Goal: Check status: Check status

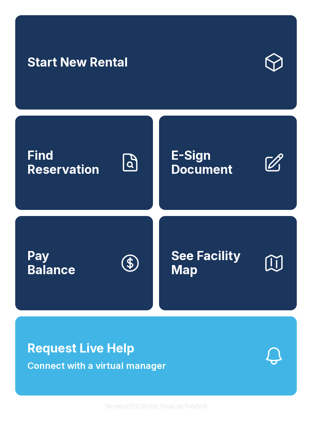
click at [189, 388] on button "Request Live Help Connect with a virtual manager" at bounding box center [155, 355] width 281 height 79
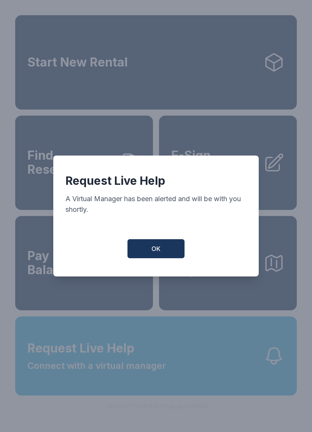
click at [163, 258] on button "OK" at bounding box center [155, 248] width 57 height 19
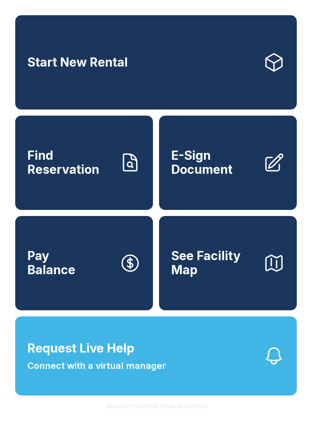
click at [115, 372] on span "Connect with a virtual manager" at bounding box center [96, 366] width 138 height 14
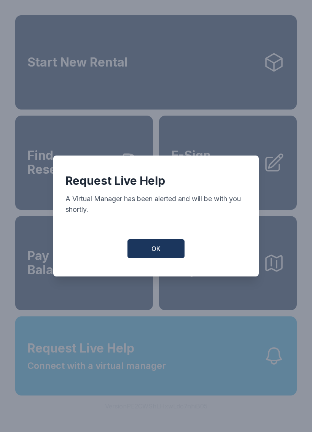
click at [151, 252] on span "OK" at bounding box center [155, 248] width 9 height 9
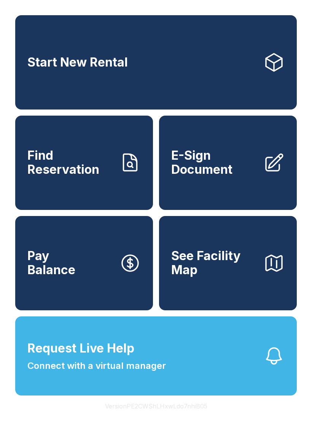
click at [91, 209] on link "Find Reservation" at bounding box center [84, 162] width 138 height 94
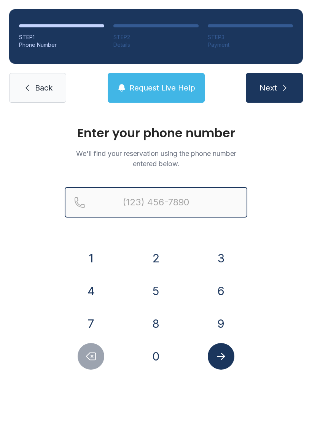
click at [183, 207] on input "Reservation phone number" at bounding box center [156, 202] width 182 height 30
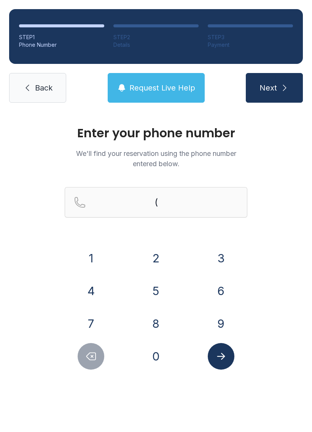
click at [218, 289] on button "6" at bounding box center [220, 290] width 27 height 27
click at [90, 319] on button "7" at bounding box center [91, 323] width 27 height 27
click at [153, 324] on button "8" at bounding box center [155, 323] width 27 height 27
click at [220, 258] on button "3" at bounding box center [220, 258] width 27 height 27
click at [98, 290] on button "4" at bounding box center [91, 290] width 27 height 27
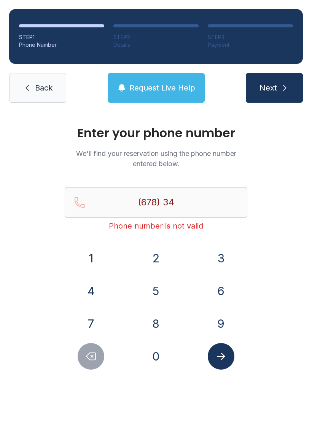
click at [208, 286] on button "6" at bounding box center [220, 290] width 27 height 27
click at [211, 284] on button "6" at bounding box center [220, 290] width 27 height 27
click at [157, 293] on button "5" at bounding box center [155, 290] width 27 height 27
click at [221, 317] on button "9" at bounding box center [220, 323] width 27 height 27
click at [154, 324] on button "8" at bounding box center [155, 323] width 27 height 27
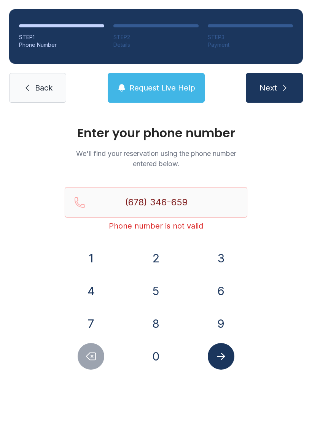
type input "[PHONE_NUMBER]"
click at [219, 357] on icon "Submit lookup form" at bounding box center [220, 355] width 11 height 11
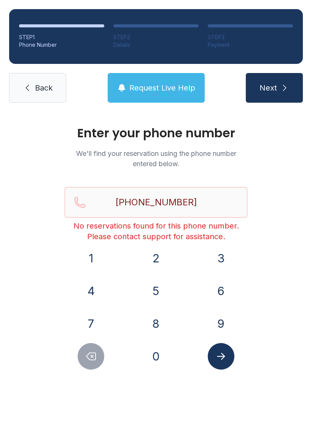
click at [166, 96] on button "Request Live Help" at bounding box center [156, 88] width 97 height 30
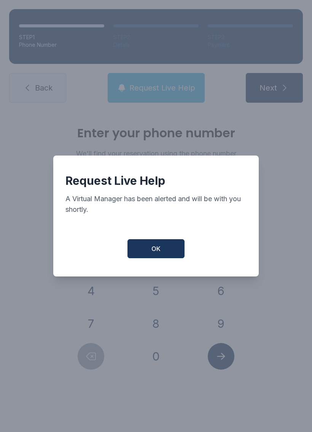
click at [171, 253] on button "OK" at bounding box center [155, 248] width 57 height 19
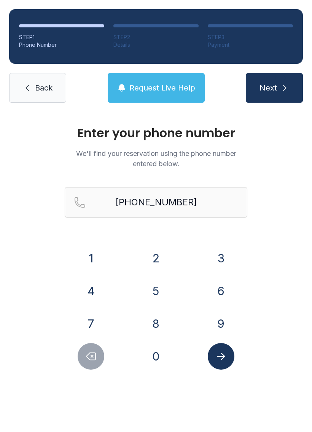
click at [50, 86] on span "Back" at bounding box center [43, 87] width 17 height 11
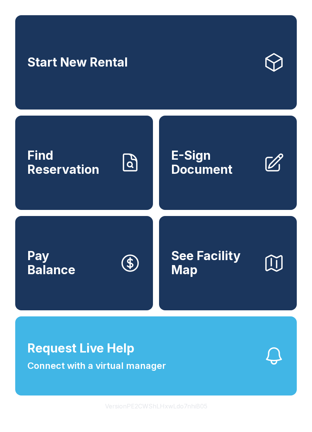
click at [112, 190] on link "Find Reservation" at bounding box center [84, 162] width 138 height 94
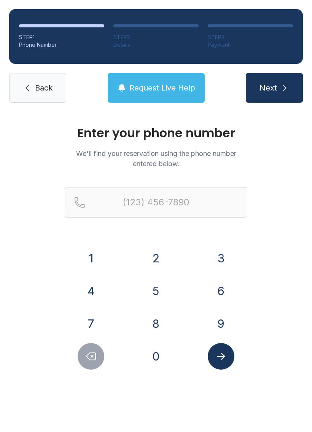
click at [185, 91] on span "Request Live Help" at bounding box center [162, 87] width 66 height 11
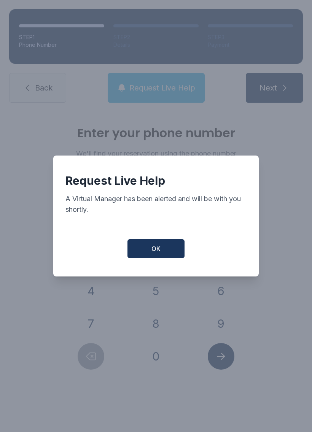
click at [172, 258] on button "OK" at bounding box center [155, 248] width 57 height 19
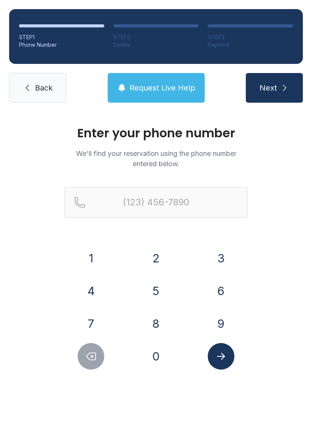
click at [52, 92] on span "Back" at bounding box center [43, 87] width 17 height 11
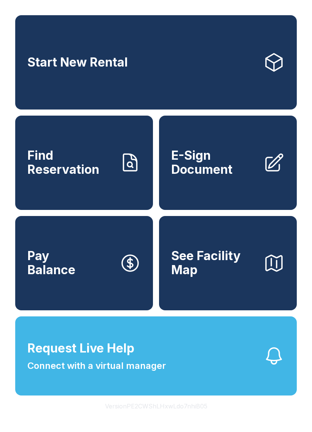
click at [54, 164] on span "Find Reservation" at bounding box center [70, 163] width 86 height 28
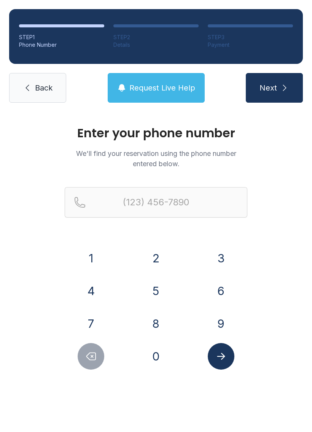
click at [34, 87] on link "Back" at bounding box center [37, 88] width 57 height 30
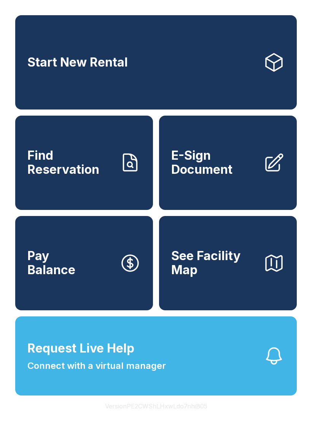
click at [46, 168] on span "Find Reservation" at bounding box center [70, 163] width 86 height 28
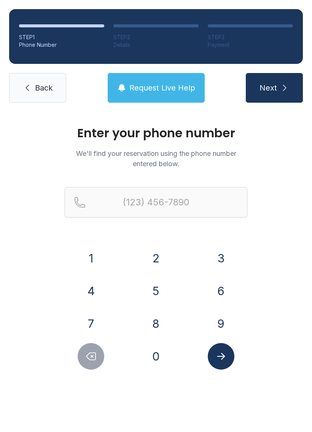
click at [216, 287] on button "6" at bounding box center [220, 290] width 27 height 27
click at [88, 316] on button "7" at bounding box center [91, 323] width 27 height 27
click at [155, 324] on button "8" at bounding box center [155, 323] width 27 height 27
click at [218, 258] on button "3" at bounding box center [220, 258] width 27 height 27
click at [92, 289] on button "4" at bounding box center [91, 290] width 27 height 27
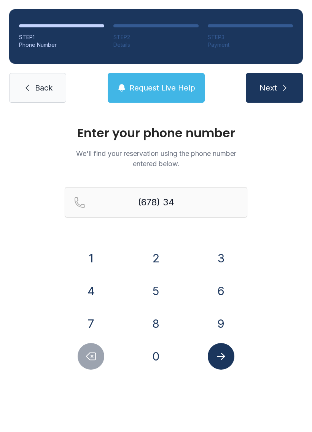
click at [217, 287] on button "6" at bounding box center [220, 290] width 27 height 27
click at [217, 286] on button "6" at bounding box center [220, 290] width 27 height 27
click at [149, 290] on button "5" at bounding box center [155, 290] width 27 height 27
click at [215, 313] on button "9" at bounding box center [220, 323] width 27 height 27
click at [155, 327] on button "8" at bounding box center [155, 323] width 27 height 27
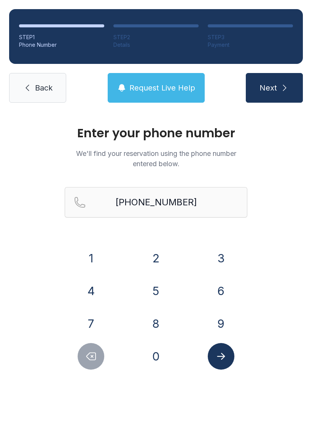
click at [216, 357] on icon "Submit lookup form" at bounding box center [220, 355] width 11 height 11
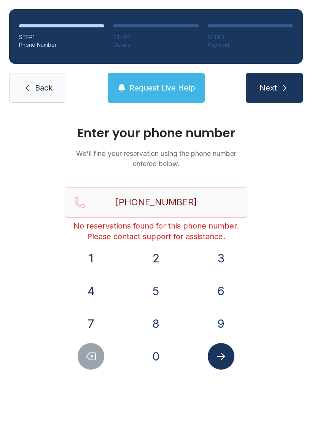
click at [77, 346] on div at bounding box center [91, 356] width 53 height 27
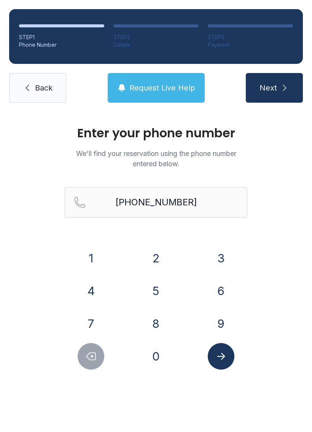
click at [93, 343] on button "Delete number" at bounding box center [91, 356] width 27 height 27
click at [91, 342] on div "1 2 3 4 5 6 7 8 9 0" at bounding box center [156, 307] width 182 height 125
click at [89, 345] on button "Delete number" at bounding box center [91, 356] width 27 height 27
click at [85, 348] on button "Delete number" at bounding box center [91, 356] width 27 height 27
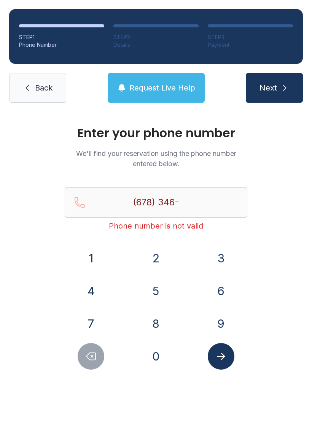
click at [85, 348] on button "Delete number" at bounding box center [91, 356] width 27 height 27
click at [90, 356] on icon "Delete number" at bounding box center [90, 355] width 11 height 11
click at [91, 355] on icon "Delete number" at bounding box center [91, 356] width 9 height 7
click at [91, 354] on icon "Delete number" at bounding box center [90, 355] width 11 height 11
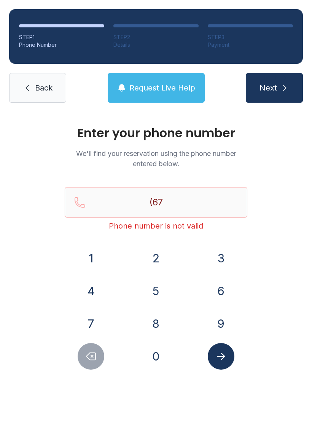
type input "(6"
click at [90, 349] on button "Delete number" at bounding box center [91, 356] width 27 height 27
click at [89, 349] on button "Delete number" at bounding box center [91, 356] width 27 height 27
click at [89, 348] on button "Delete number" at bounding box center [91, 356] width 27 height 27
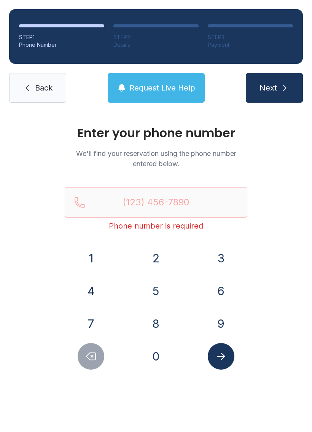
click at [94, 286] on button "4" at bounding box center [91, 290] width 27 height 27
click at [93, 318] on button "7" at bounding box center [91, 323] width 27 height 27
click at [157, 360] on button "0" at bounding box center [155, 356] width 27 height 27
click at [218, 318] on button "9" at bounding box center [220, 323] width 27 height 27
click at [90, 252] on button "1" at bounding box center [91, 258] width 27 height 27
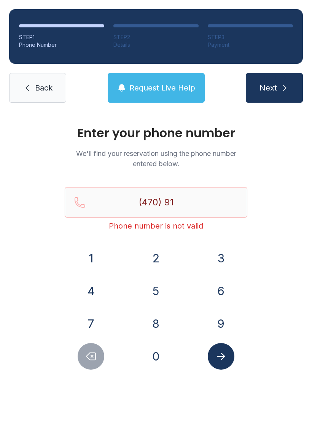
click at [160, 329] on button "8" at bounding box center [155, 323] width 27 height 27
click at [87, 253] on button "1" at bounding box center [91, 258] width 27 height 27
click at [96, 321] on button "7" at bounding box center [91, 323] width 27 height 27
click at [158, 362] on button "0" at bounding box center [155, 356] width 27 height 27
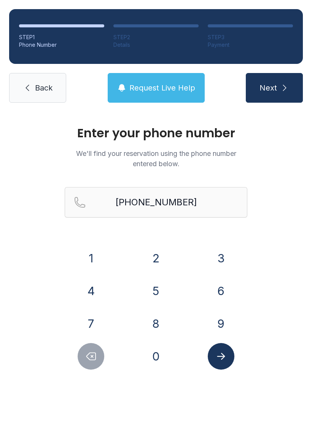
click at [217, 353] on icon "Submit lookup form" at bounding box center [220, 355] width 11 height 11
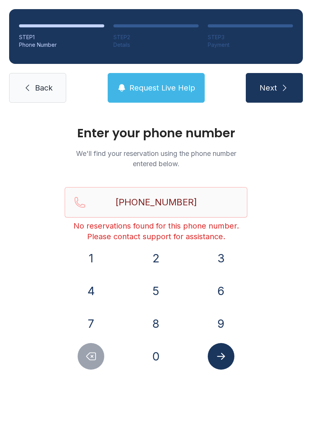
click at [81, 357] on button "Delete number" at bounding box center [91, 356] width 27 height 27
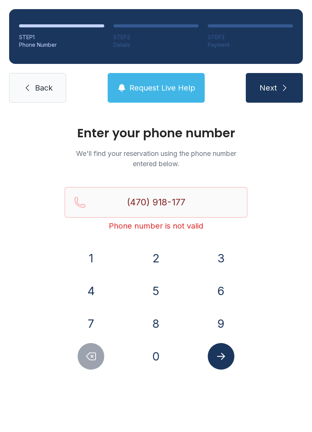
click at [81, 357] on button "Delete number" at bounding box center [91, 356] width 27 height 27
click at [272, 82] on button "Next" at bounding box center [273, 88] width 57 height 30
click at [289, 275] on div "Enter your phone number We'll find your reservation using the phone number ente…" at bounding box center [156, 256] width 312 height 288
click at [89, 358] on icon "Delete number" at bounding box center [90, 355] width 11 height 11
click at [89, 357] on icon "Delete number" at bounding box center [90, 355] width 11 height 11
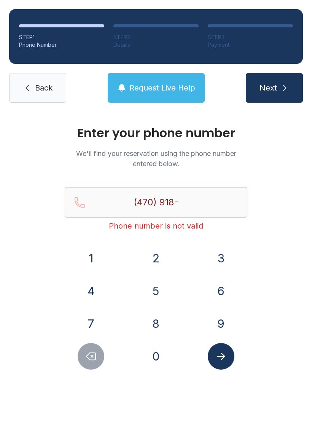
click at [85, 356] on icon "Delete number" at bounding box center [90, 355] width 11 height 11
click at [92, 355] on icon "Delete number" at bounding box center [90, 355] width 11 height 11
click at [88, 353] on icon "Delete number" at bounding box center [90, 355] width 11 height 11
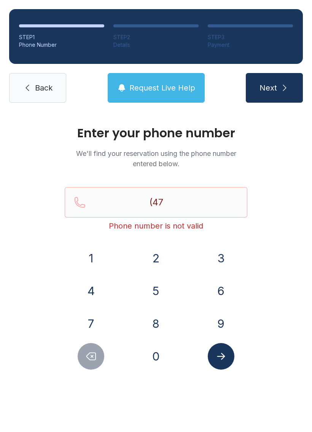
type input "(4"
click at [88, 353] on icon "Delete number" at bounding box center [90, 355] width 11 height 11
click at [92, 351] on icon "Delete number" at bounding box center [90, 355] width 11 height 11
click at [278, 81] on button "Next" at bounding box center [273, 88] width 57 height 30
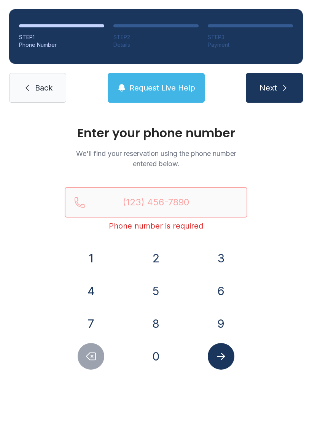
type input "("
click at [285, 280] on div "Enter your phone number We'll find your reservation using the phone number ente…" at bounding box center [156, 256] width 312 height 288
click at [88, 357] on icon "Delete number" at bounding box center [91, 356] width 9 height 7
click at [87, 357] on icon "Delete number" at bounding box center [91, 356] width 9 height 7
click at [93, 352] on icon "Delete number" at bounding box center [90, 355] width 11 height 11
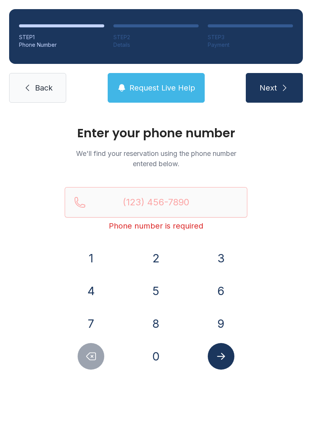
click at [93, 352] on icon "Delete number" at bounding box center [90, 355] width 11 height 11
click at [52, 83] on span "Back" at bounding box center [43, 87] width 17 height 11
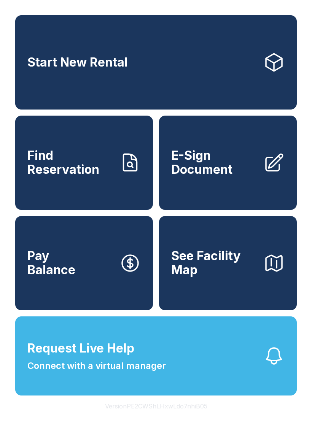
click at [95, 372] on span "Connect with a virtual manager" at bounding box center [96, 366] width 138 height 14
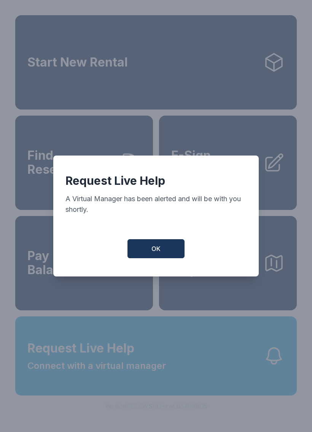
click at [159, 247] on button "OK" at bounding box center [155, 248] width 57 height 19
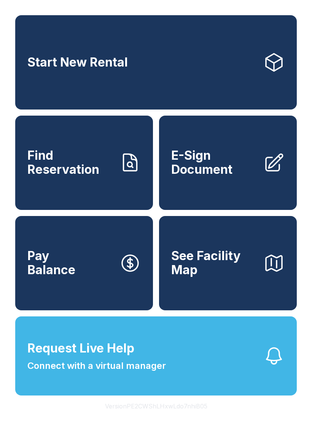
click at [95, 176] on span "Find Reservation" at bounding box center [70, 163] width 86 height 28
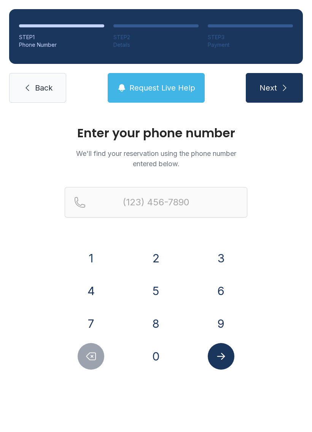
click at [52, 90] on span "Back" at bounding box center [43, 87] width 17 height 11
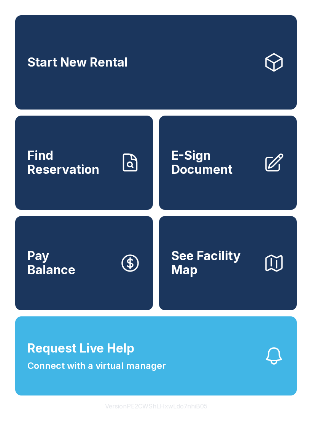
click at [92, 357] on span "Request Live Help" at bounding box center [80, 348] width 107 height 18
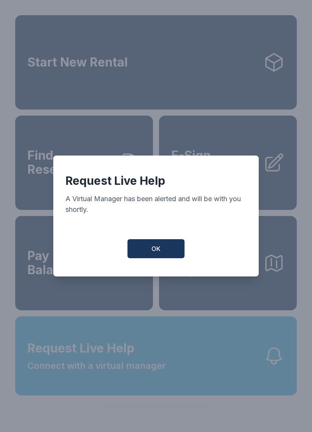
click at [155, 252] on span "OK" at bounding box center [155, 248] width 9 height 9
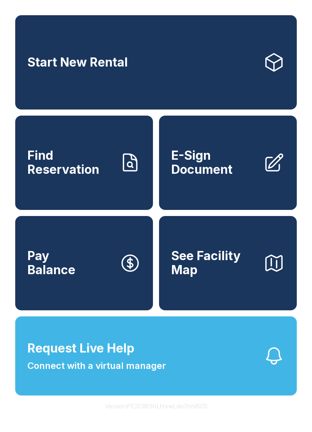
click at [143, 372] on span "Connect with a virtual manager" at bounding box center [96, 366] width 138 height 14
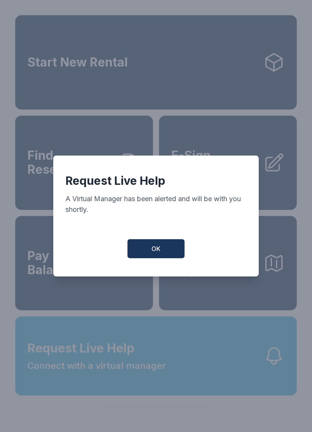
click at [147, 248] on button "OK" at bounding box center [155, 248] width 57 height 19
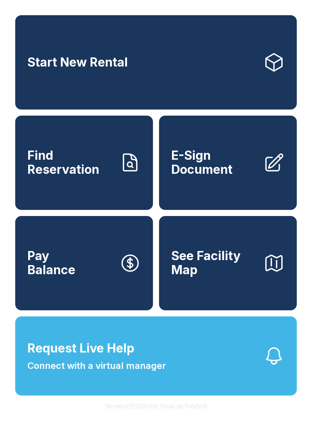
click at [111, 191] on link "Find Reservation" at bounding box center [84, 162] width 138 height 94
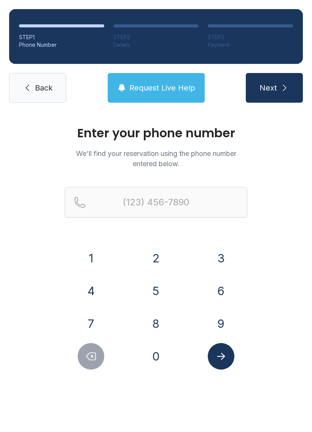
click at [160, 87] on span "Request Live Help" at bounding box center [162, 87] width 66 height 11
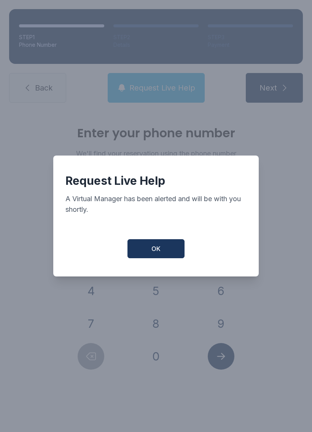
click at [159, 258] on button "OK" at bounding box center [155, 248] width 57 height 19
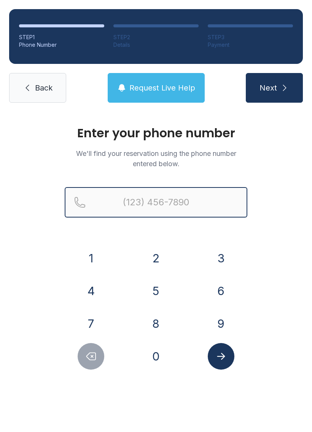
click at [172, 202] on input "Reservation phone number" at bounding box center [156, 202] width 182 height 30
click at [274, 88] on button "Next" at bounding box center [273, 88] width 57 height 30
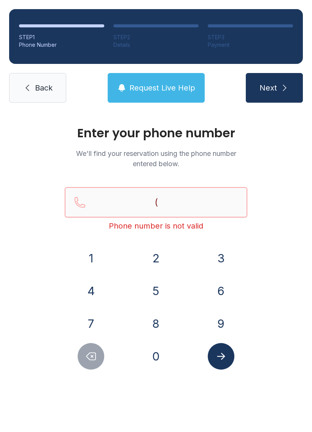
type input "("
click at [18, 349] on div "Enter your phone number We'll find your reservation using the phone number ente…" at bounding box center [156, 256] width 312 height 288
click at [99, 353] on button "Delete number" at bounding box center [91, 356] width 27 height 27
click at [96, 359] on icon "Delete number" at bounding box center [91, 356] width 9 height 7
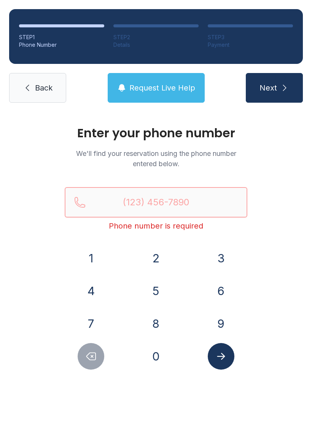
click at [182, 196] on input "Reservation phone number" at bounding box center [156, 202] width 182 height 30
type input "("
